Goal: Task Accomplishment & Management: Complete application form

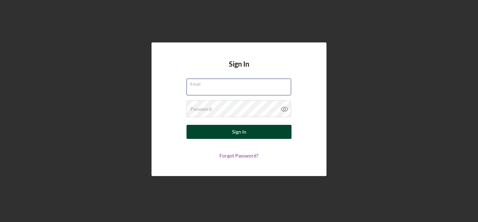
type input "[EMAIL_ADDRESS][DOMAIN_NAME]"
click at [248, 131] on button "Sign In" at bounding box center [239, 132] width 105 height 14
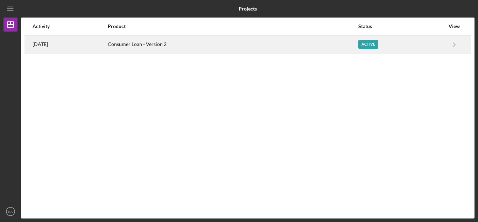
click at [373, 41] on div "Active" at bounding box center [369, 44] width 20 height 9
click at [159, 44] on div "Consumer Loan - Version 2" at bounding box center [233, 45] width 250 height 18
click at [48, 43] on time "[DATE]" at bounding box center [40, 44] width 15 height 6
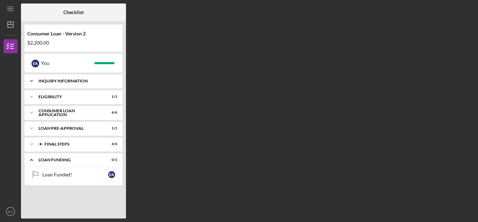
click at [55, 81] on div "Inquiry Information" at bounding box center [76, 81] width 75 height 4
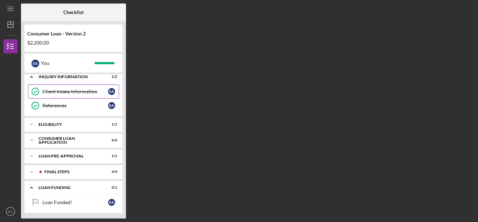
scroll to position [6, 0]
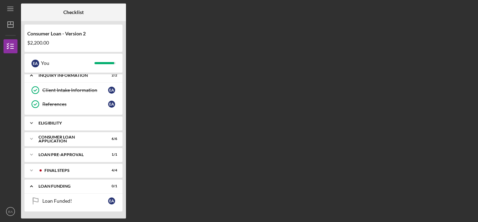
click at [51, 123] on div "Eligibility" at bounding box center [76, 123] width 75 height 4
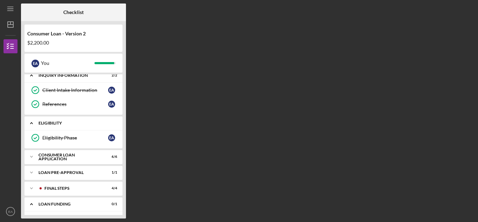
scroll to position [23, 0]
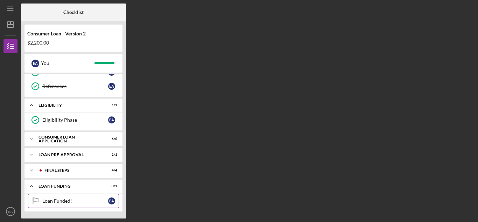
click at [70, 200] on div "Loan Funded!" at bounding box center [75, 201] width 66 height 6
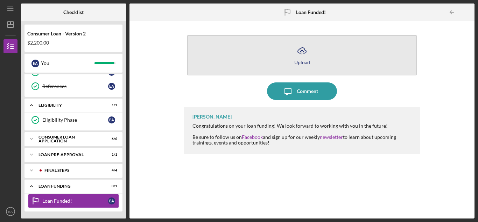
click at [307, 59] on button "Icon/Upload Upload" at bounding box center [302, 55] width 230 height 40
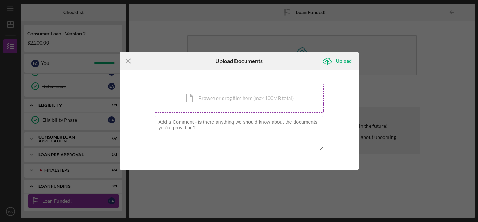
click at [224, 104] on div "Icon/Document Browse or drag files here (max 100MB total) Tap to choose files o…" at bounding box center [239, 98] width 169 height 29
click at [223, 101] on div "Icon/Document Browse or drag files here (max 100MB total) Tap to choose files o…" at bounding box center [239, 98] width 169 height 29
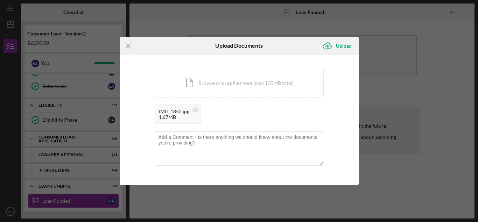
click at [191, 118] on div "IMG_1852.jpg 1.67MB" at bounding box center [178, 114] width 46 height 20
click at [343, 43] on div "Upload" at bounding box center [344, 46] width 16 height 14
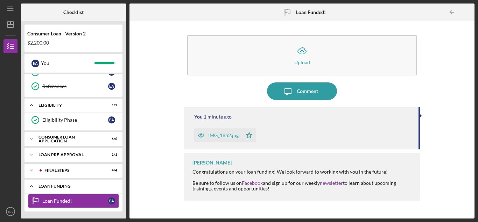
click at [62, 184] on div "Loan Funding" at bounding box center [76, 186] width 75 height 4
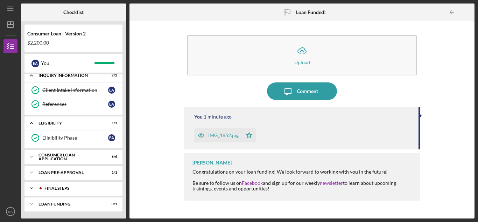
click at [70, 186] on div "FINAL STEPS" at bounding box center [78, 188] width 69 height 4
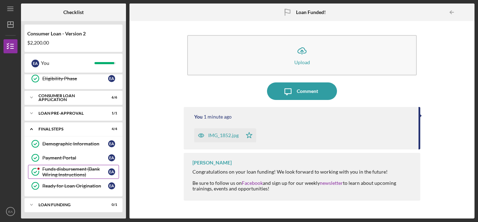
scroll to position [65, 0]
click at [54, 203] on div "Loan Funding" at bounding box center [76, 204] width 75 height 4
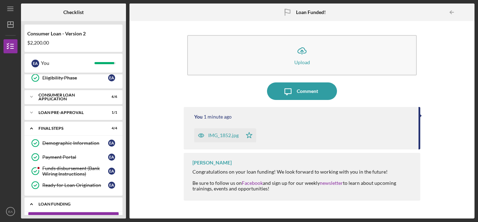
scroll to position [83, 0]
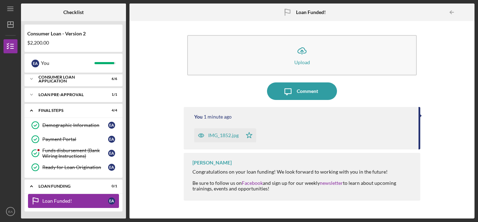
click at [55, 199] on div "Loan Funded!" at bounding box center [75, 201] width 66 height 6
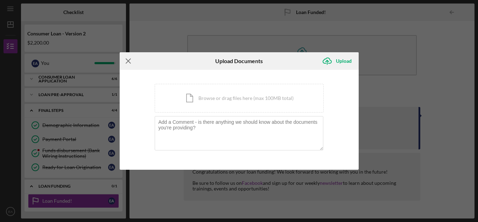
click at [127, 62] on line at bounding box center [128, 60] width 5 height 5
click at [126, 60] on icon "Icon/Menu Close" at bounding box center [129, 61] width 18 height 18
